Goal: Complete application form: Complete application form

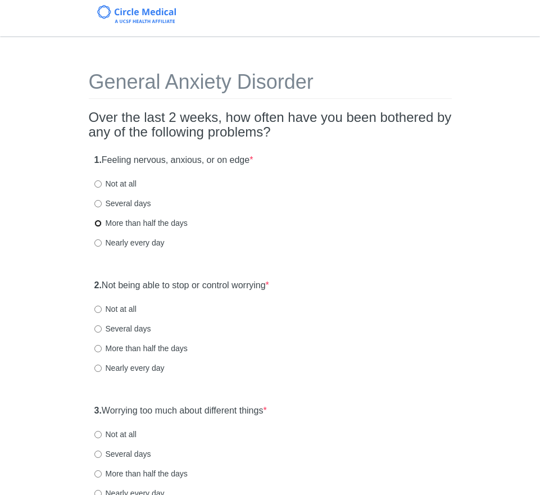
click at [99, 221] on input "More than half the days" at bounding box center [97, 223] width 7 height 7
radio input "true"
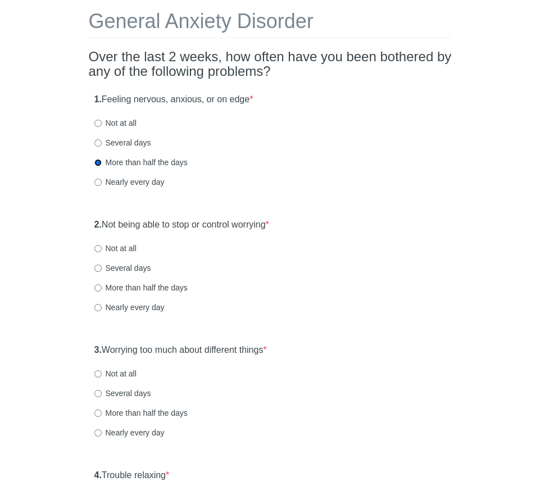
scroll to position [63, 0]
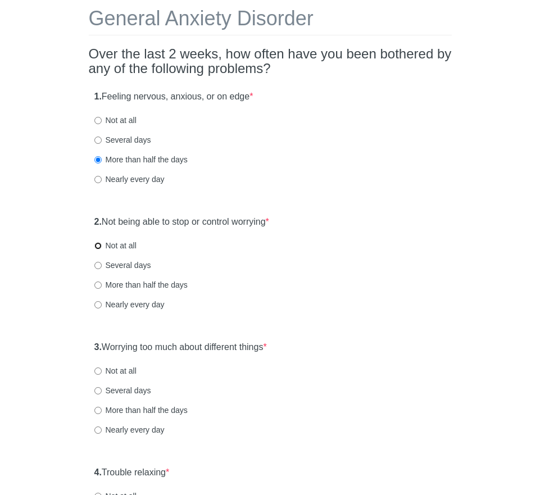
click at [99, 246] on input "Not at all" at bounding box center [97, 245] width 7 height 7
radio input "true"
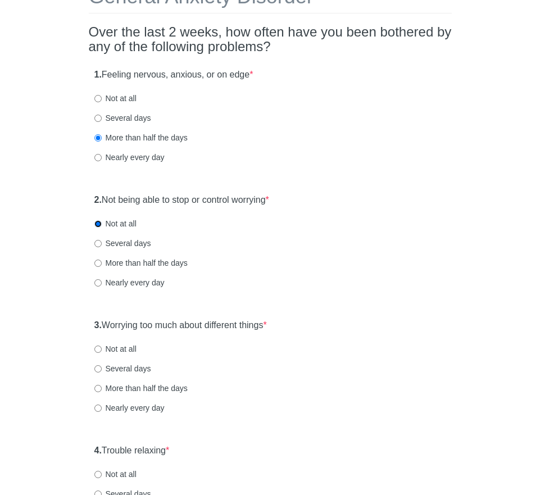
scroll to position [85, 0]
click at [99, 386] on input "More than half the days" at bounding box center [97, 388] width 7 height 7
radio input "true"
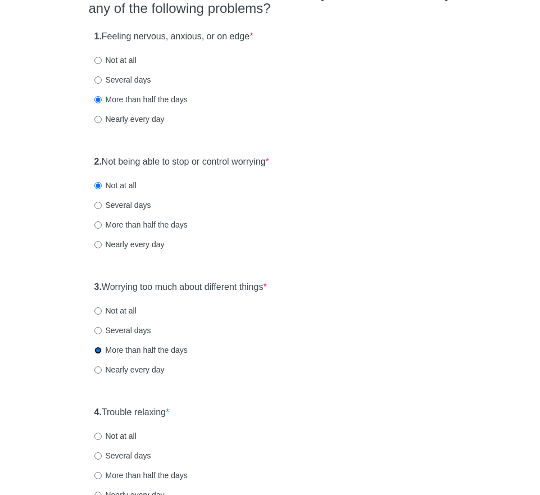
scroll to position [282, 0]
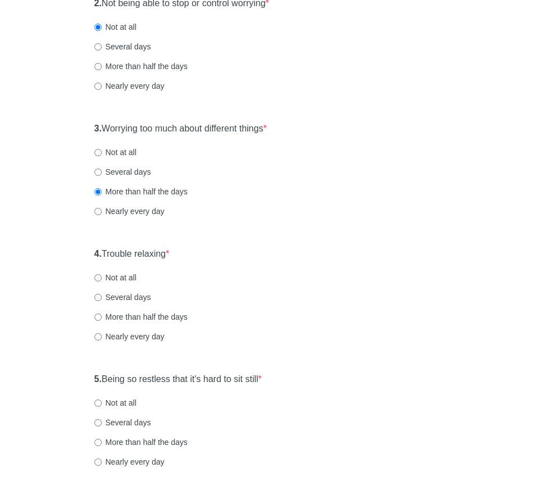
click at [103, 296] on label "Several days" at bounding box center [122, 297] width 57 height 11
click at [102, 296] on input "Several days" at bounding box center [97, 297] width 7 height 7
radio input "true"
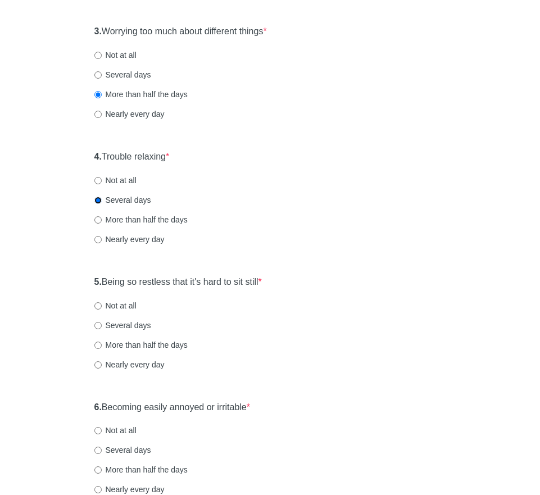
scroll to position [401, 0]
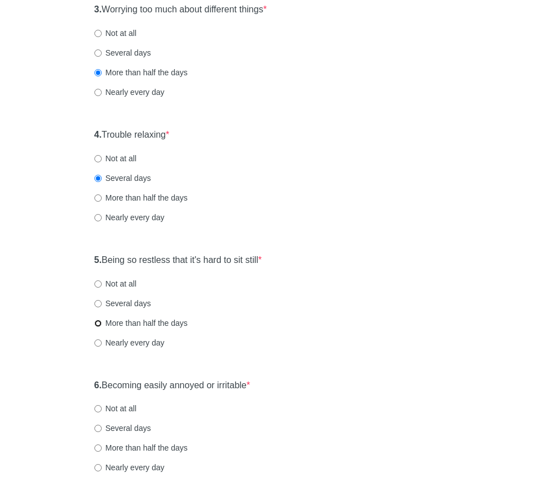
click at [99, 321] on input "More than half the days" at bounding box center [97, 323] width 7 height 7
radio input "true"
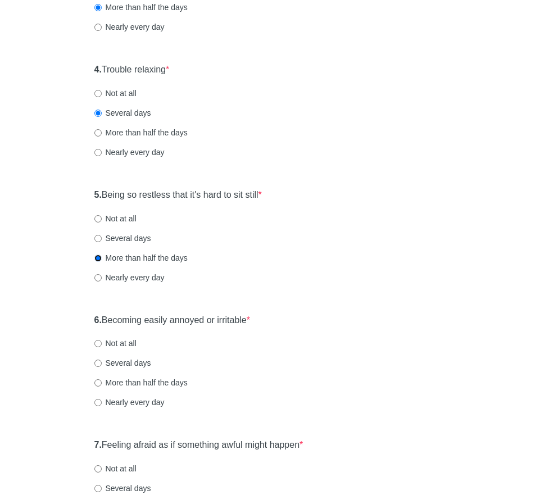
scroll to position [480, 0]
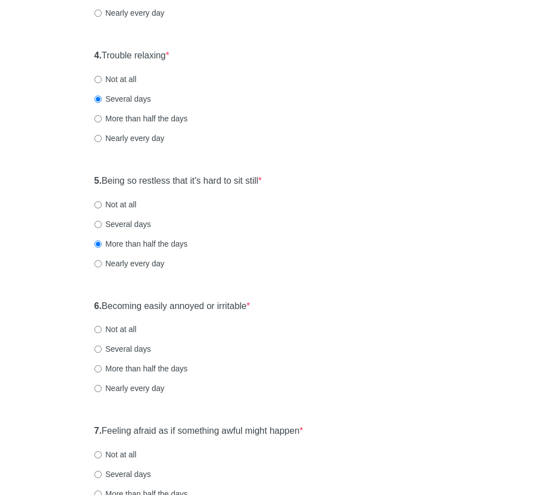
click at [102, 368] on label "More than half the days" at bounding box center [140, 368] width 93 height 11
click at [102, 368] on input "More than half the days" at bounding box center [97, 368] width 7 height 7
radio input "true"
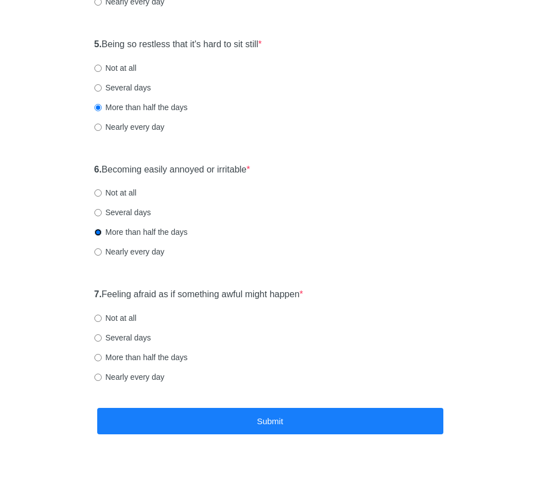
scroll to position [624, 0]
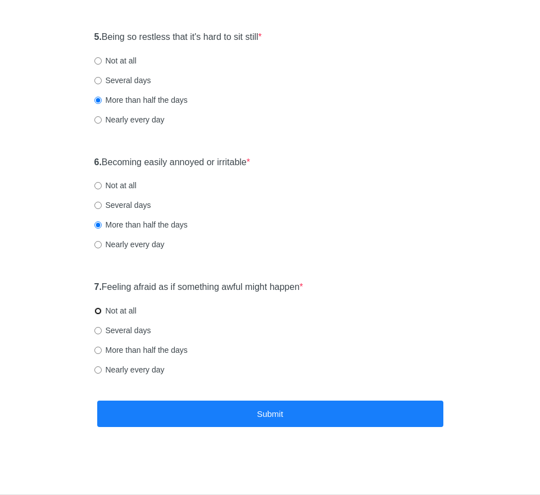
click at [100, 311] on input "Not at all" at bounding box center [97, 310] width 7 height 7
radio input "true"
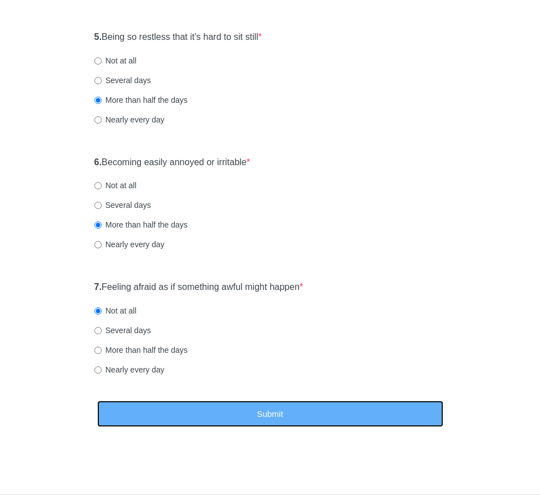
click at [217, 424] on button "Submit" at bounding box center [270, 414] width 346 height 26
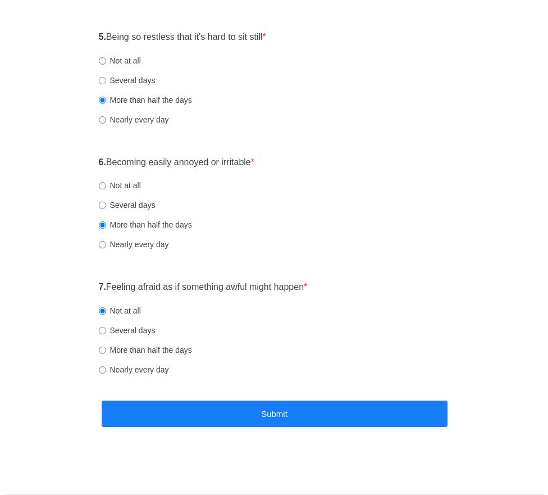
scroll to position [0, 0]
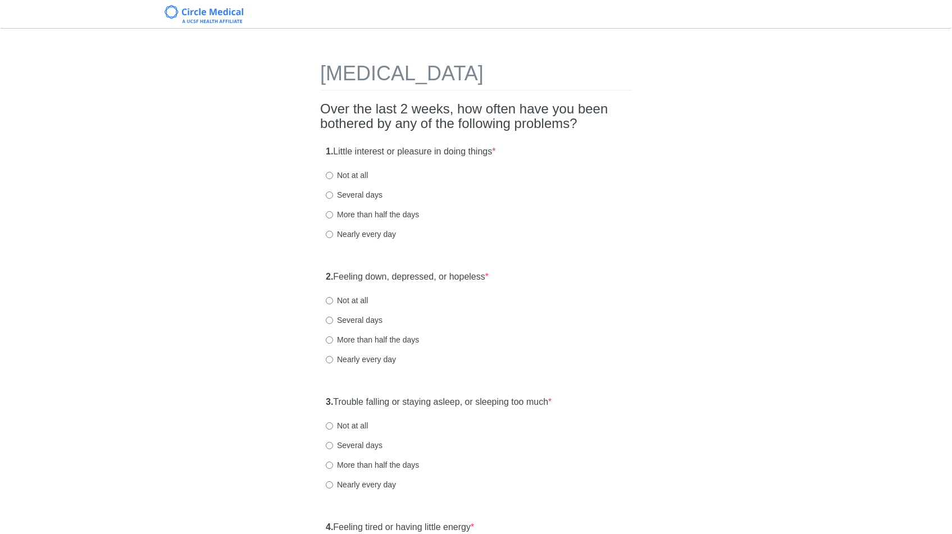
click at [540, 116] on h2 "Over the last 2 weeks, how often have you been bothered by any of the following…" at bounding box center [476, 117] width 312 height 30
click at [425, 108] on h2 "Over the last 2 weeks, how often have you been bothered by any of the following…" at bounding box center [476, 117] width 312 height 30
click at [538, 153] on div "1. Little interest or pleasure in doing things * Not at all Several days More t…" at bounding box center [476, 198] width 312 height 117
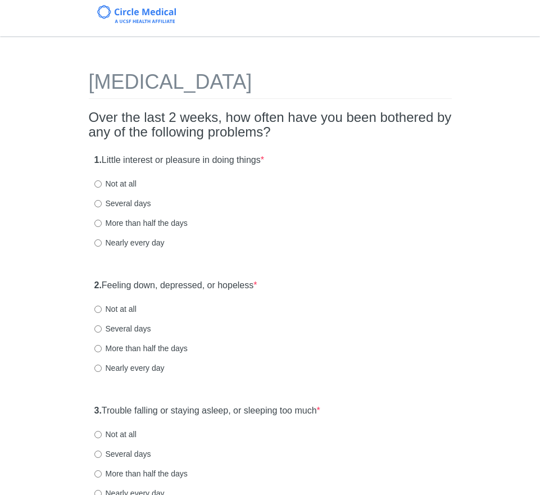
click at [103, 223] on label "More than half the days" at bounding box center [140, 222] width 93 height 11
click at [102, 223] on input "More than half the days" at bounding box center [97, 223] width 7 height 7
radio input "true"
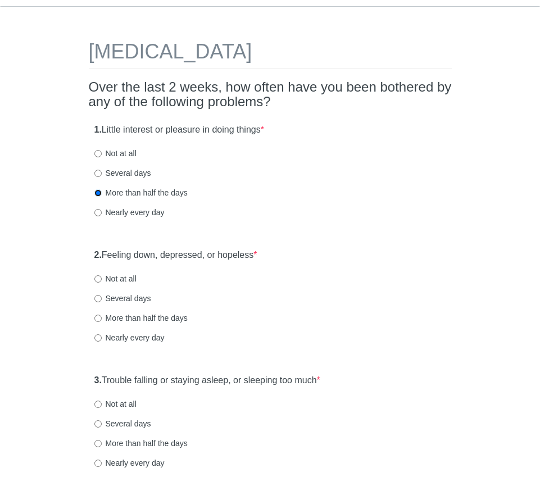
scroll to position [31, 0]
click at [97, 299] on input "Several days" at bounding box center [97, 297] width 7 height 7
radio input "true"
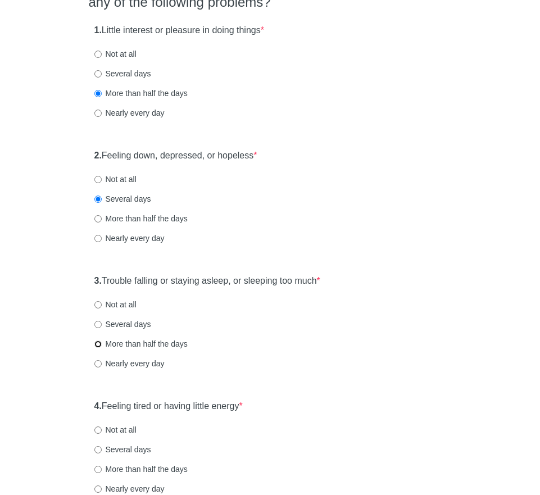
click at [98, 346] on input "More than half the days" at bounding box center [97, 344] width 7 height 7
radio input "true"
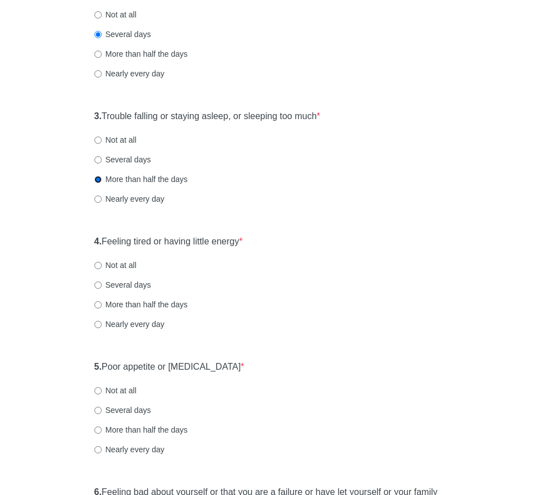
scroll to position [308, 0]
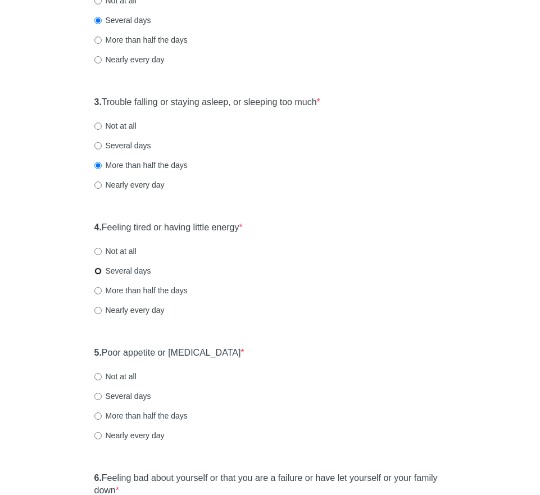
click at [99, 272] on input "Several days" at bounding box center [97, 270] width 7 height 7
radio input "true"
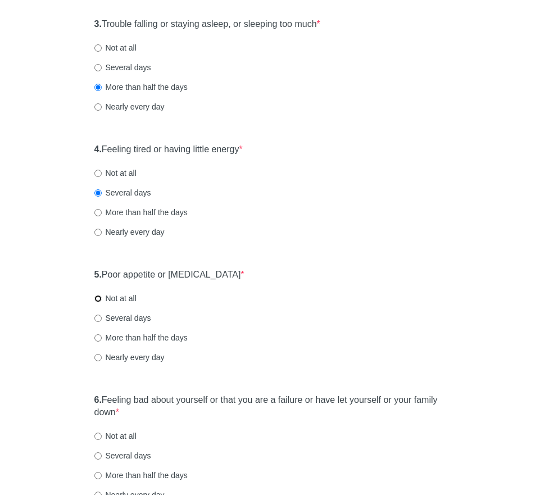
click at [99, 298] on input "Not at all" at bounding box center [97, 298] width 7 height 7
radio input "true"
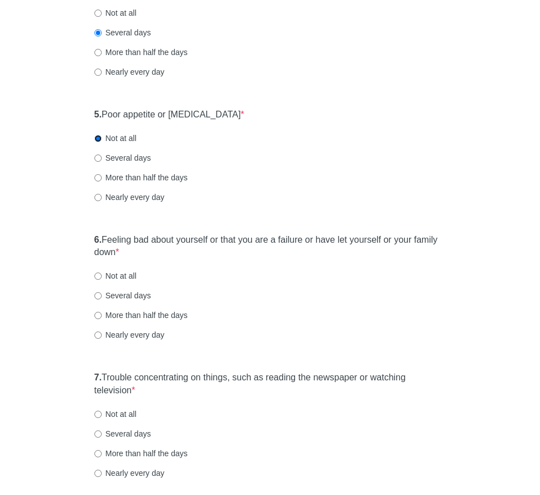
scroll to position [547, 0]
click at [99, 274] on input "Not at all" at bounding box center [97, 276] width 7 height 7
radio input "true"
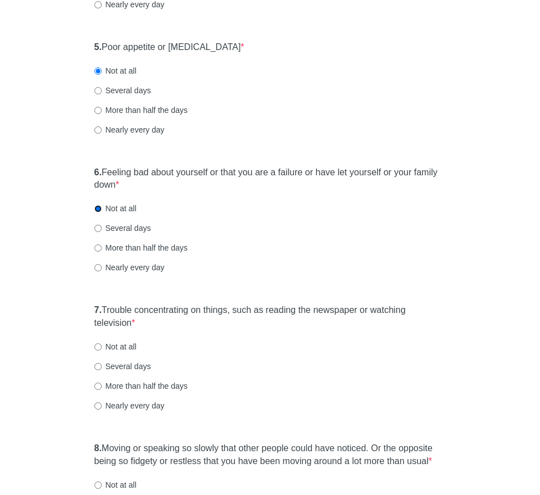
scroll to position [671, 0]
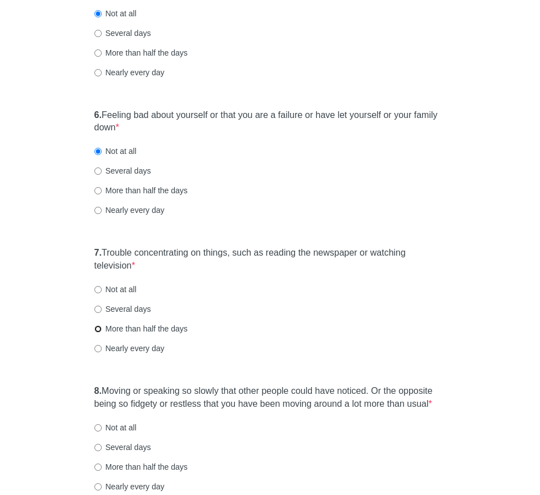
click at [98, 326] on input "More than half the days" at bounding box center [97, 328] width 7 height 7
radio input "true"
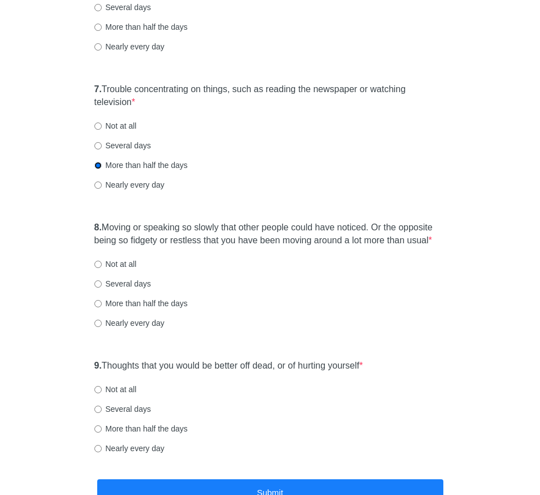
scroll to position [892, 0]
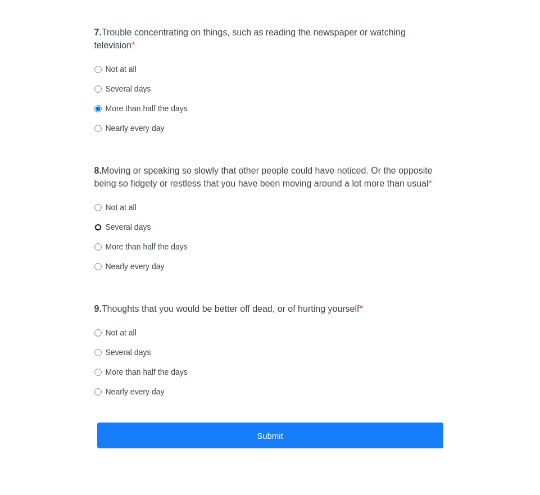
click at [99, 231] on input "Several days" at bounding box center [97, 227] width 7 height 7
radio input "true"
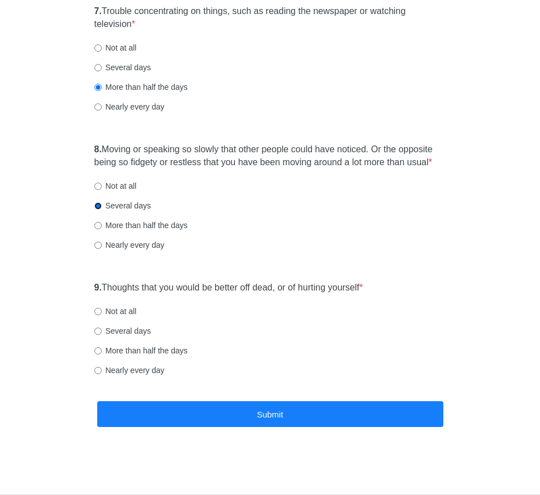
scroll to position [926, 0]
click at [97, 312] on input "Not at all" at bounding box center [97, 311] width 7 height 7
radio input "true"
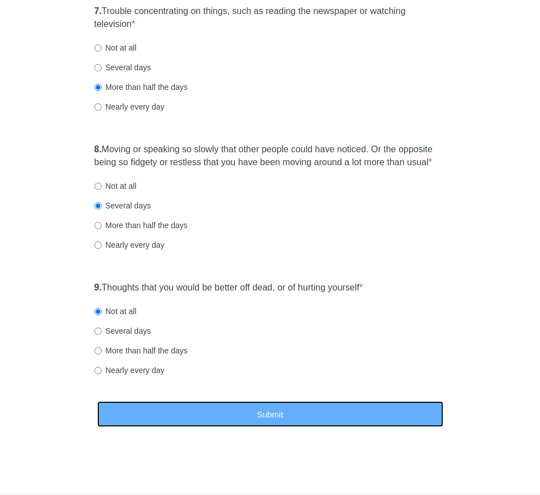
click at [197, 416] on button "Submit" at bounding box center [270, 414] width 346 height 26
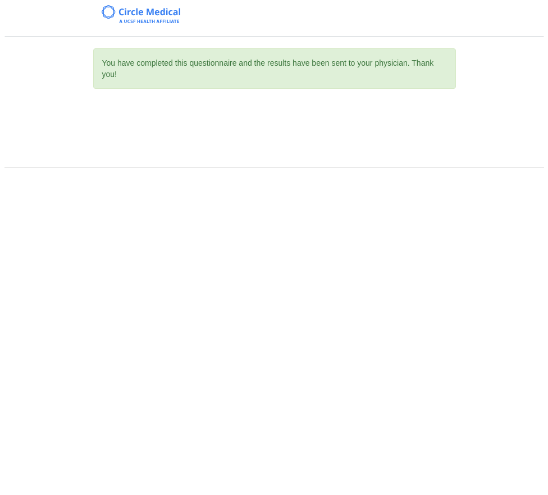
scroll to position [0, 0]
